Goal: Transaction & Acquisition: Book appointment/travel/reservation

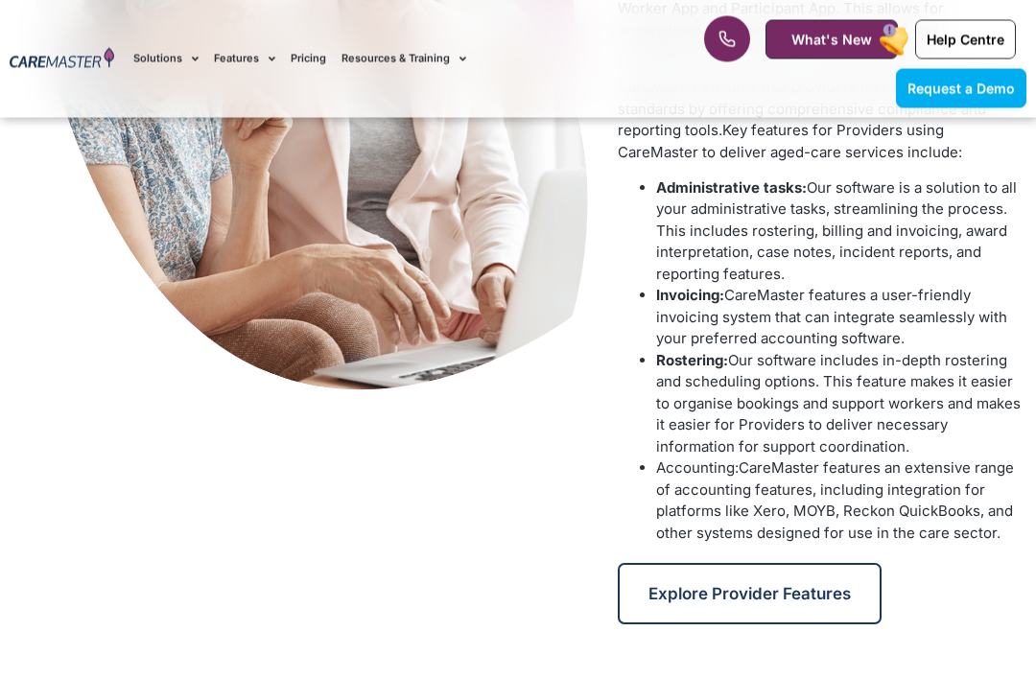
scroll to position [1172, 0]
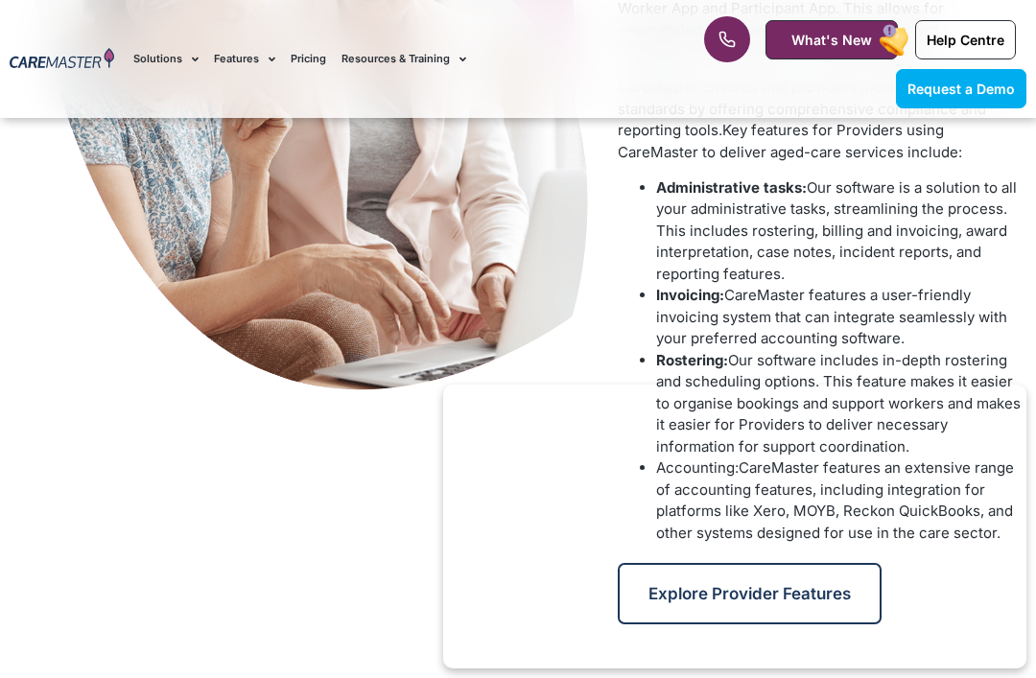
click at [1002, 94] on span "Request a Demo" at bounding box center [961, 89] width 107 height 16
